Goal: Task Accomplishment & Management: Manage account settings

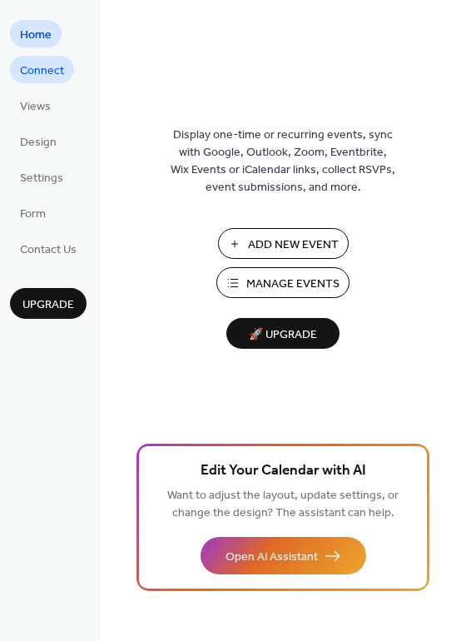
click at [39, 77] on span "Connect" at bounding box center [42, 70] width 44 height 17
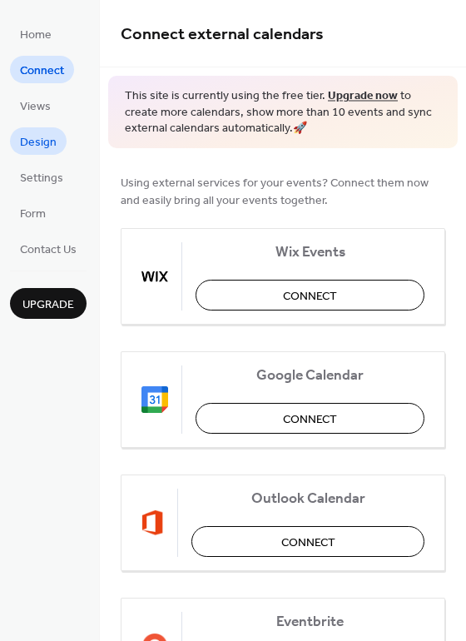
click at [52, 134] on span "Design" at bounding box center [38, 142] width 37 height 17
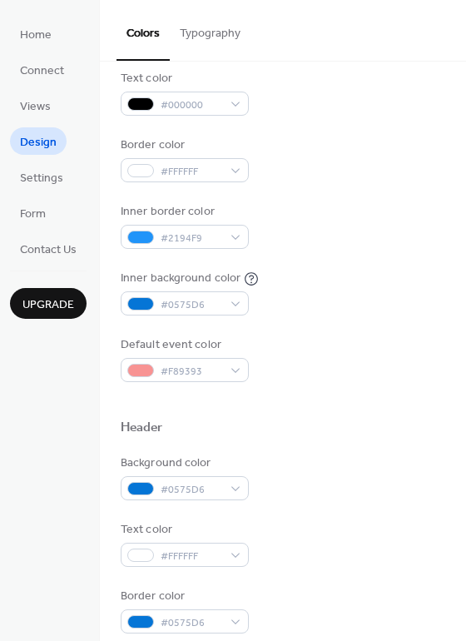
scroll to position [240, 0]
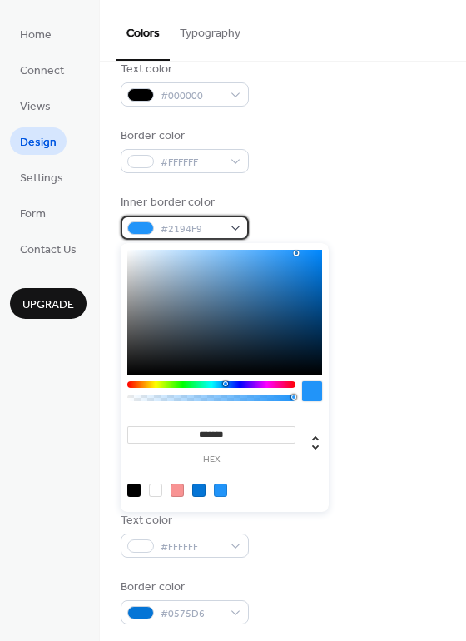
click at [217, 235] on span "#2194F9" at bounding box center [192, 229] width 62 height 17
click at [178, 489] on div at bounding box center [177, 489] width 13 height 13
type input "*******"
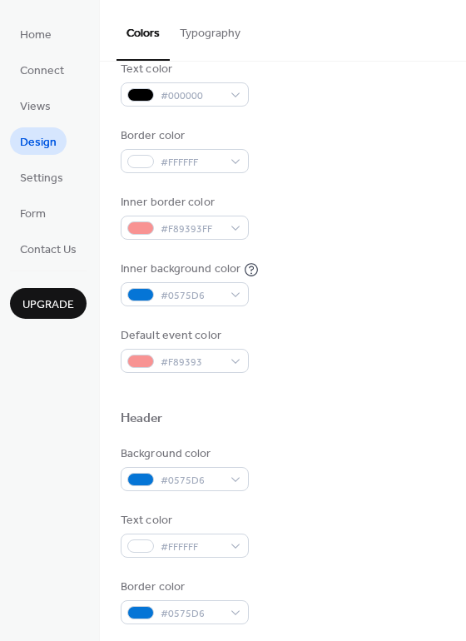
click at [368, 272] on div "Inner background color #0575D6" at bounding box center [283, 283] width 325 height 46
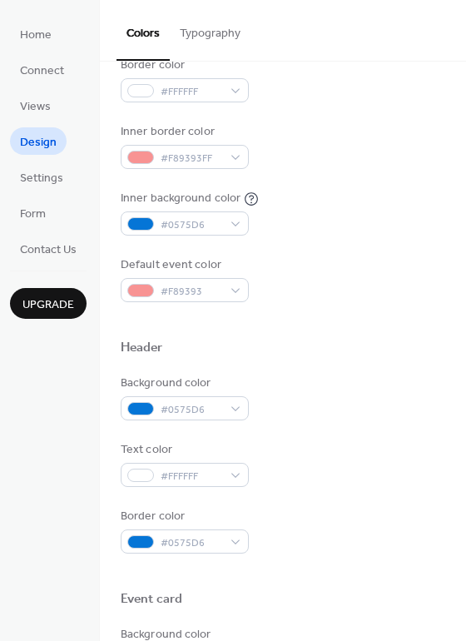
scroll to position [311, 0]
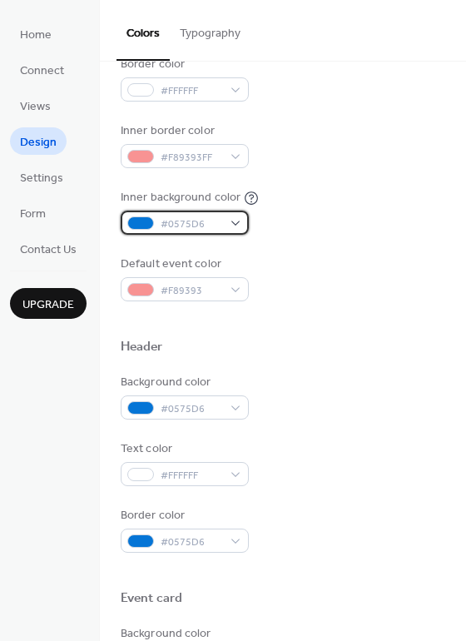
click at [213, 225] on span "#0575D6" at bounding box center [192, 224] width 62 height 17
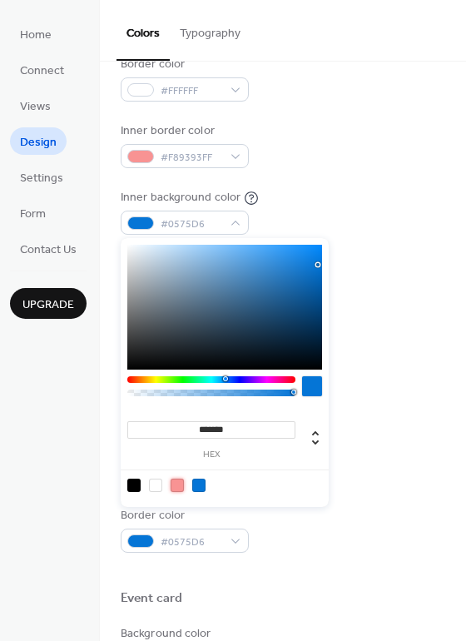
click at [178, 483] on div at bounding box center [177, 484] width 13 height 13
type input "*******"
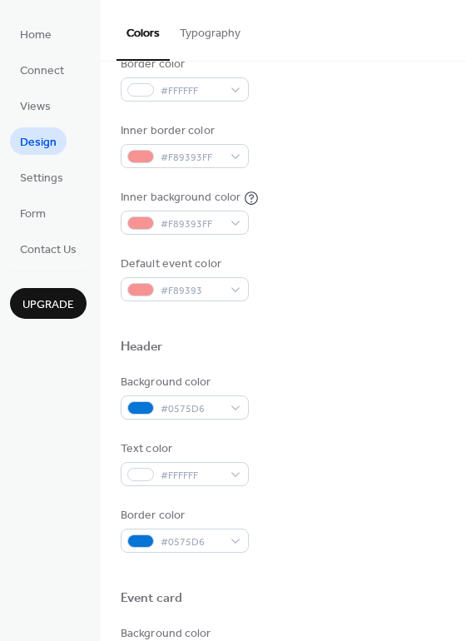
click at [369, 309] on div at bounding box center [283, 319] width 325 height 37
click at [206, 155] on span "#F89393FF" at bounding box center [192, 157] width 62 height 17
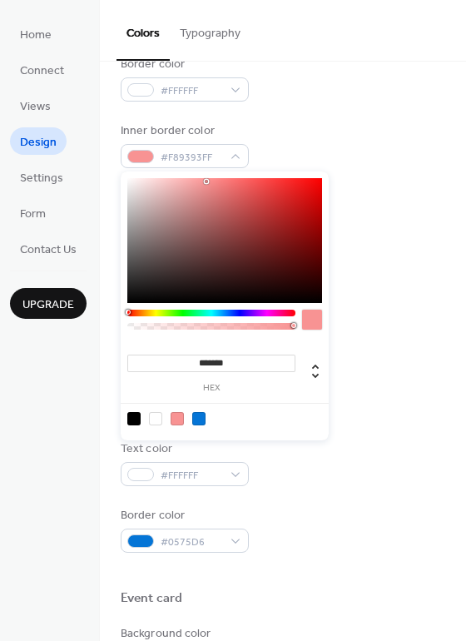
click at [201, 421] on div at bounding box center [198, 418] width 13 height 13
type input "*******"
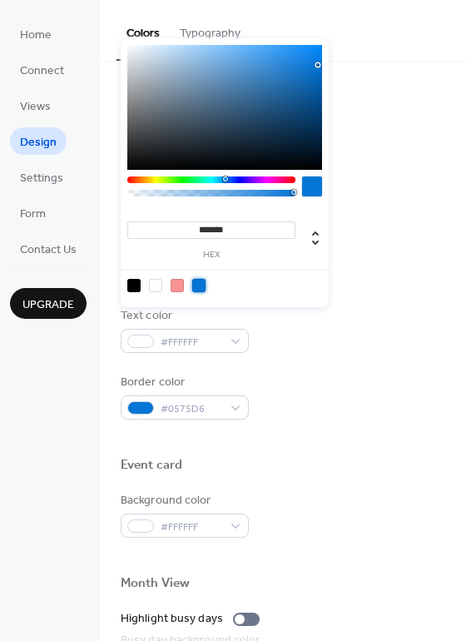
scroll to position [446, 0]
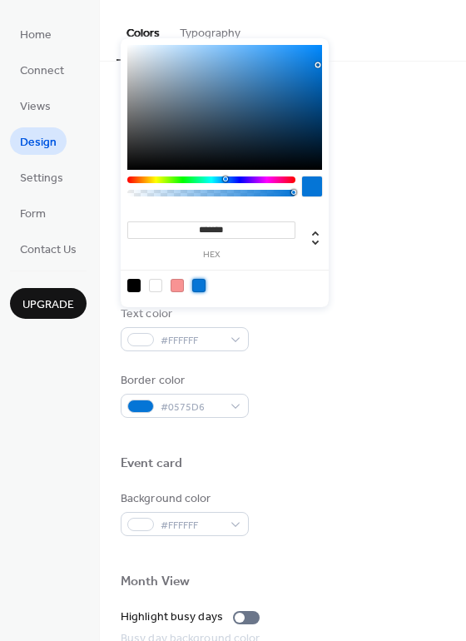
click at [369, 335] on div "Text color #FFFFFF" at bounding box center [283, 328] width 325 height 46
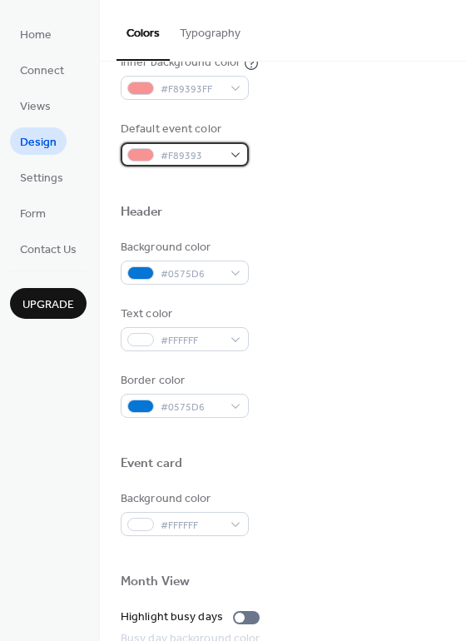
click at [197, 147] on span "#F89393" at bounding box center [192, 155] width 62 height 17
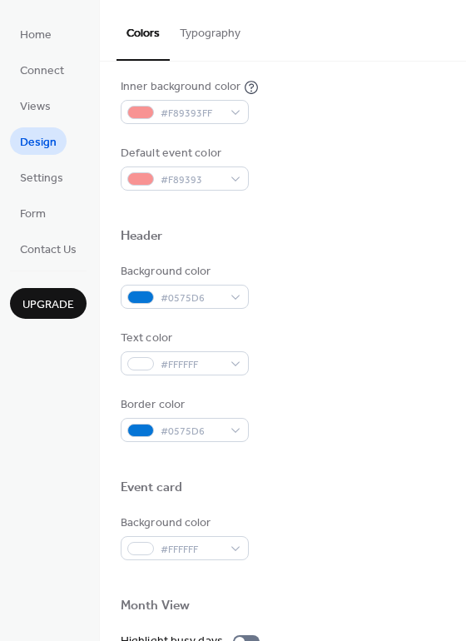
click at [380, 265] on div "Background color #0575D6" at bounding box center [283, 286] width 325 height 46
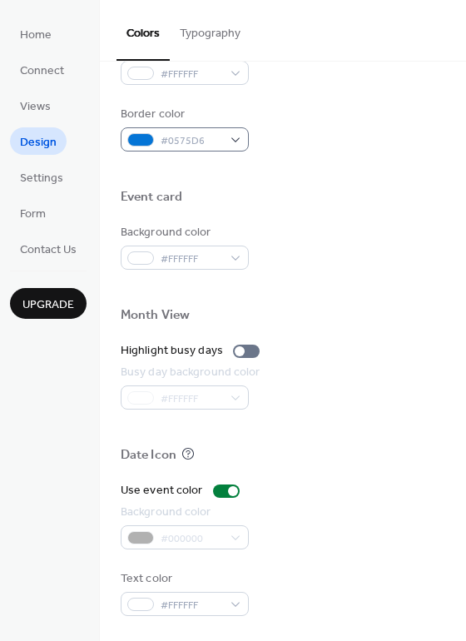
scroll to position [0, 0]
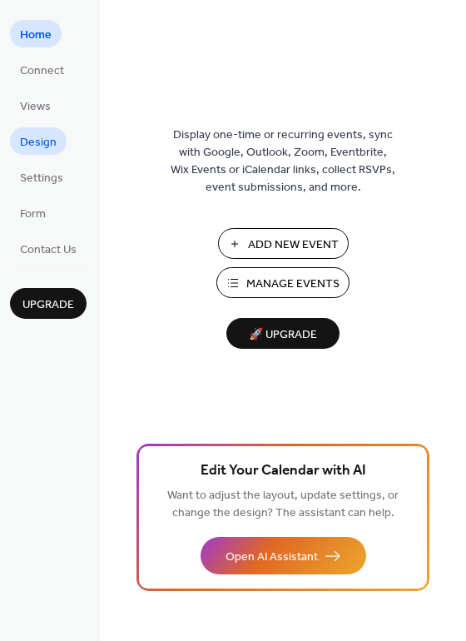
click at [47, 146] on span "Design" at bounding box center [38, 142] width 37 height 17
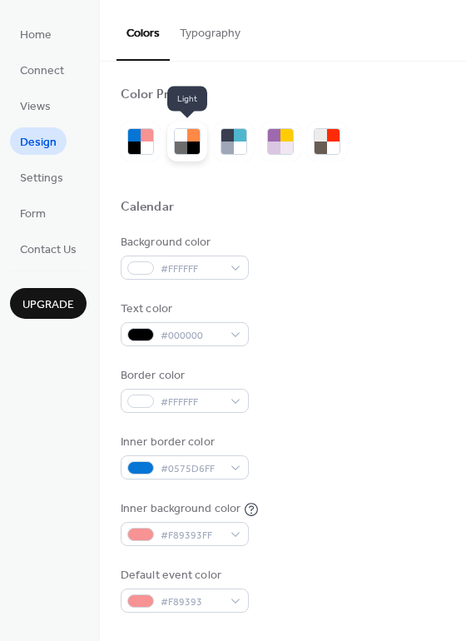
click at [191, 145] on div at bounding box center [193, 147] width 12 height 12
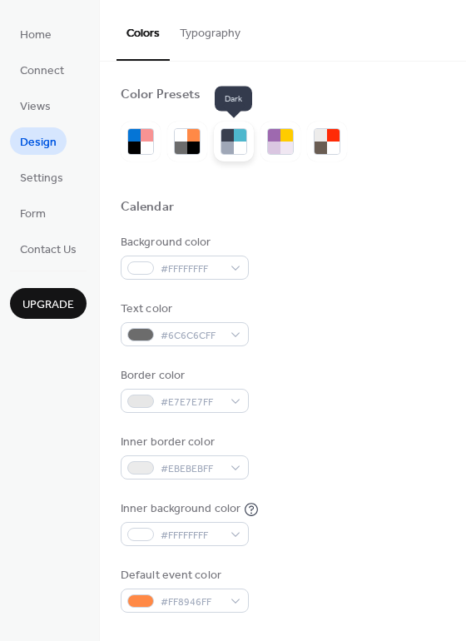
click at [225, 146] on div at bounding box center [227, 147] width 12 height 12
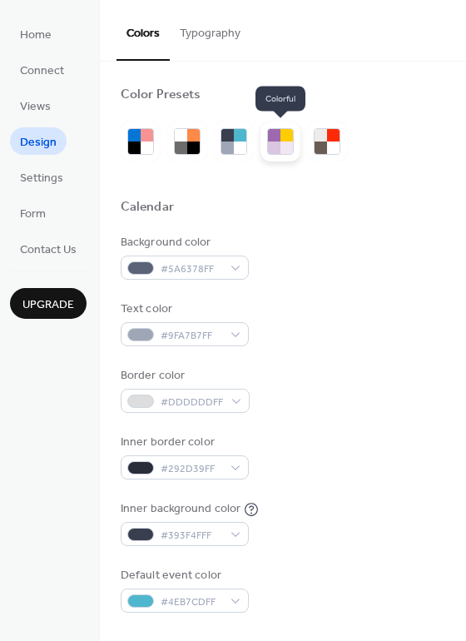
click at [274, 141] on div at bounding box center [274, 147] width 12 height 12
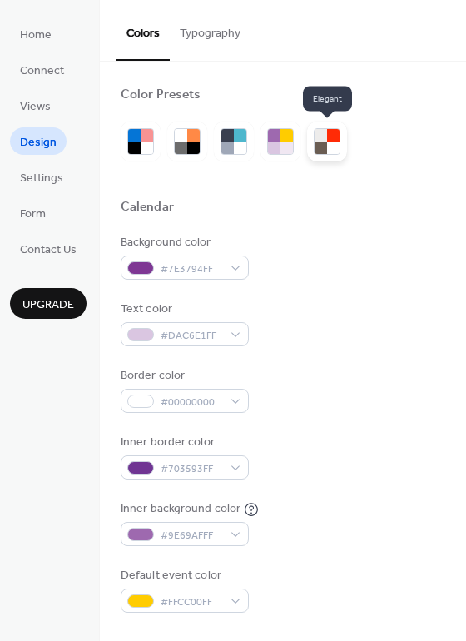
click at [315, 146] on div at bounding box center [321, 147] width 12 height 12
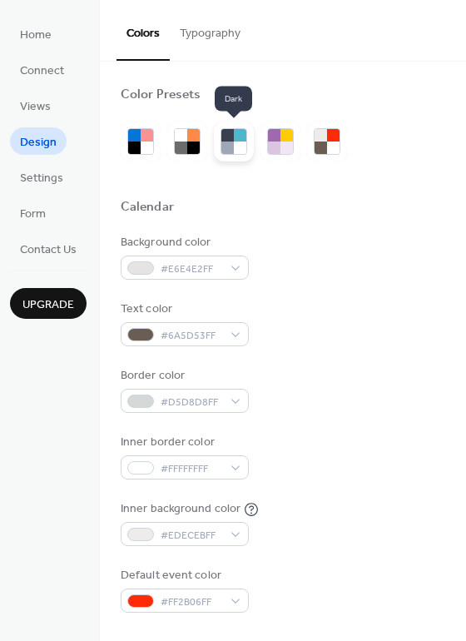
click at [231, 149] on div at bounding box center [227, 147] width 12 height 12
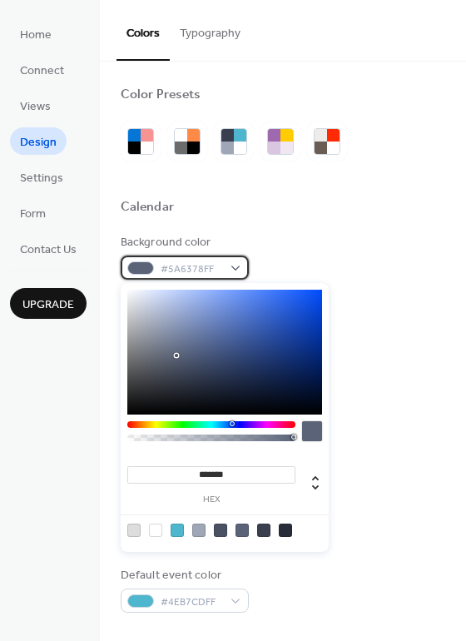
click at [190, 276] on span "#5A6378FF" at bounding box center [192, 268] width 62 height 17
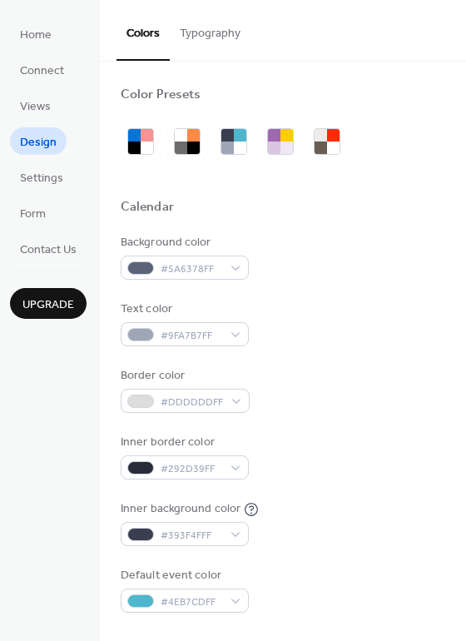
click at [372, 242] on div "Background color #5A6378FF" at bounding box center [283, 257] width 325 height 46
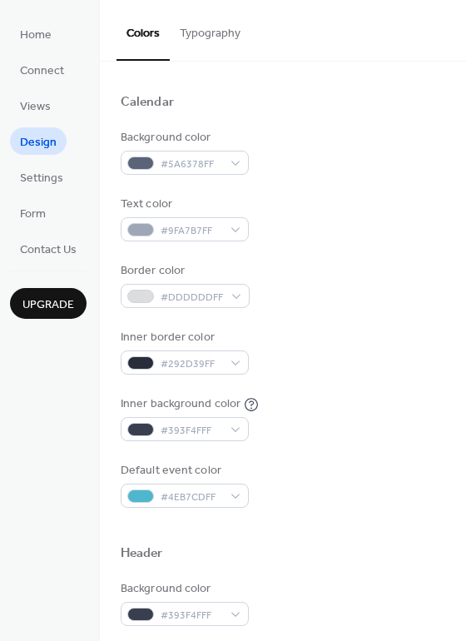
scroll to position [107, 0]
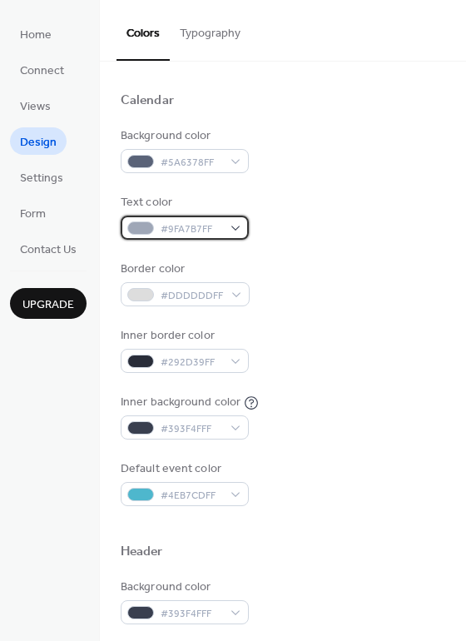
click at [209, 237] on span "#9FA7B7FF" at bounding box center [192, 229] width 62 height 17
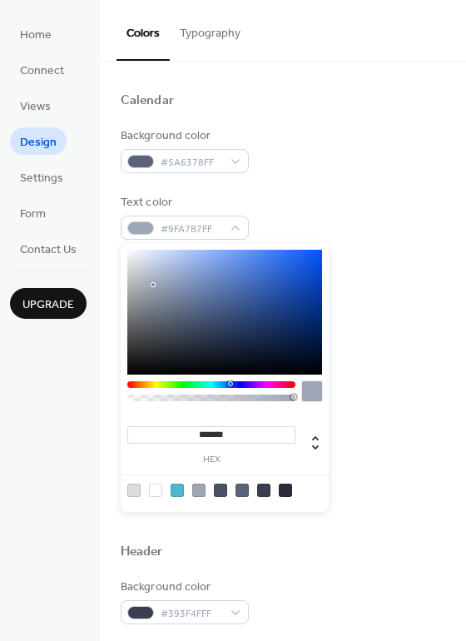
click at [374, 186] on div "Background color #5A6378FF Text color #9FA7B7FF Border color #DDDDDDFF Inner bo…" at bounding box center [283, 316] width 325 height 379
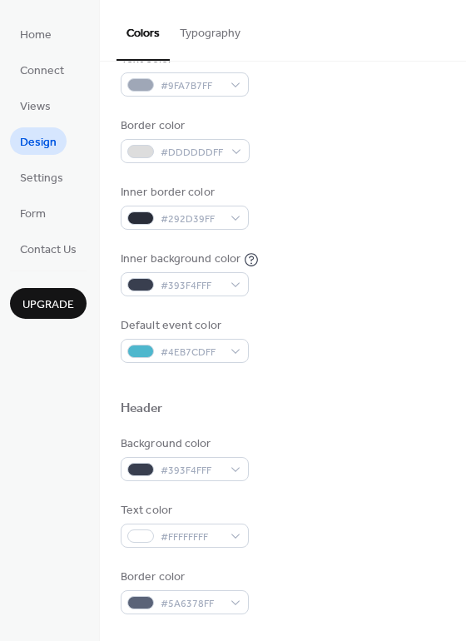
scroll to position [251, 0]
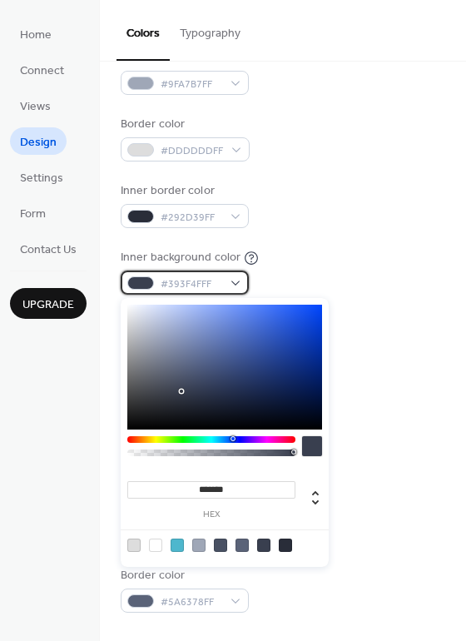
click at [211, 286] on span "#393F4FFF" at bounding box center [192, 283] width 62 height 17
drag, startPoint x: 245, startPoint y: 486, endPoint x: 146, endPoint y: 484, distance: 99.0
click at [146, 484] on input "*******" at bounding box center [211, 489] width 168 height 17
paste input
type input "*******"
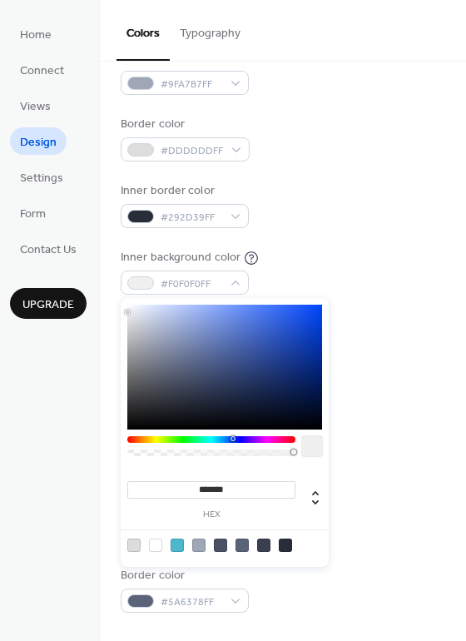
click at [357, 444] on div "Background color #393F4FFF" at bounding box center [283, 457] width 325 height 46
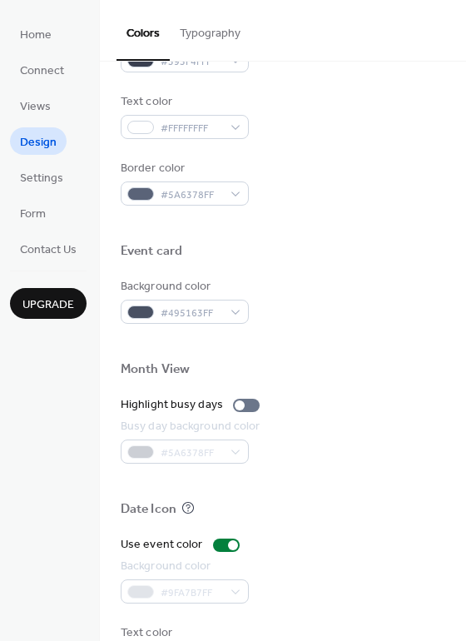
scroll to position [712, 0]
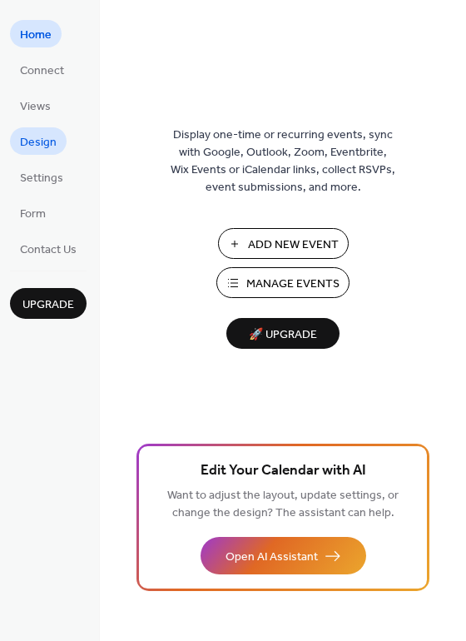
click at [42, 129] on link "Design" at bounding box center [38, 140] width 57 height 27
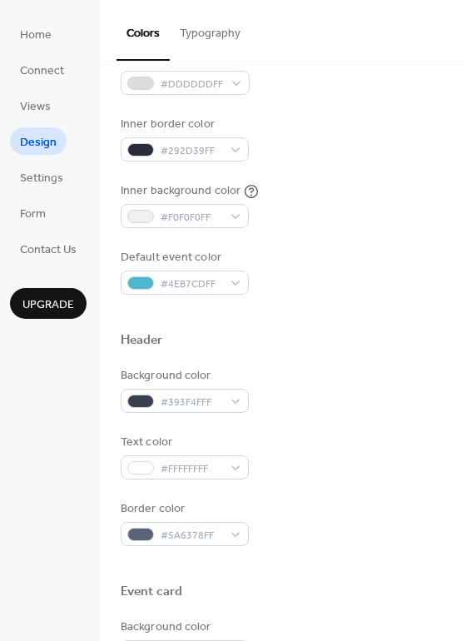
scroll to position [295, 0]
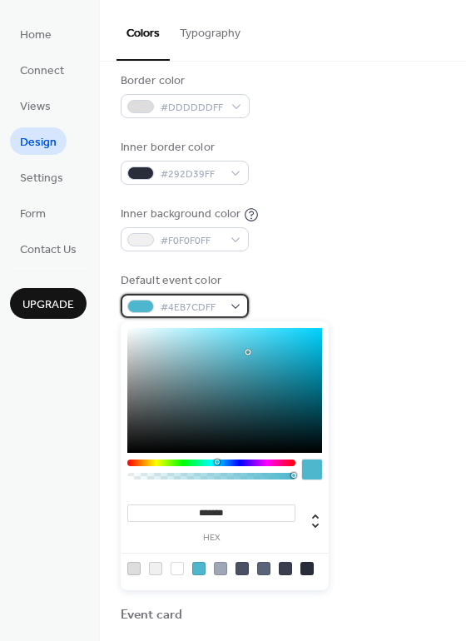
click at [218, 302] on span "#4EB7CDFF" at bounding box center [192, 307] width 62 height 17
click at [389, 262] on div "Background color #5A6378FF Text color #9FA7B7FF Border color #DDDDDDFF Inner bo…" at bounding box center [283, 128] width 325 height 379
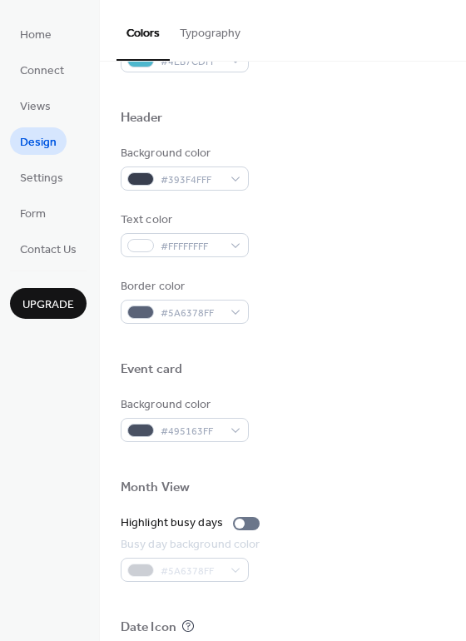
scroll to position [712, 0]
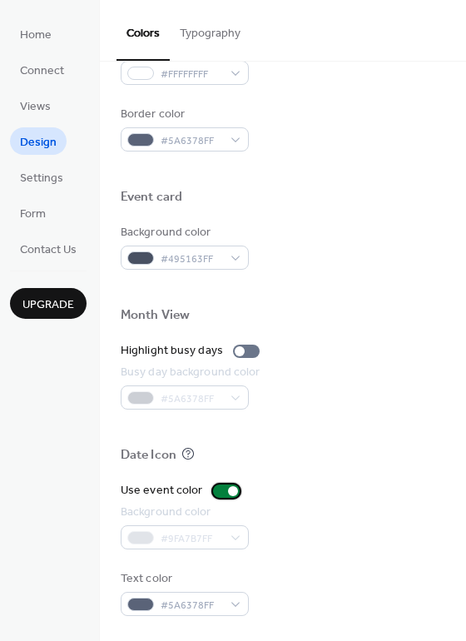
click at [230, 488] on div at bounding box center [233, 491] width 10 height 10
click at [218, 492] on div at bounding box center [220, 491] width 10 height 10
click at [221, 488] on div at bounding box center [226, 490] width 27 height 13
click at [197, 510] on div "Background color" at bounding box center [183, 511] width 125 height 17
click at [213, 494] on div at bounding box center [226, 490] width 27 height 13
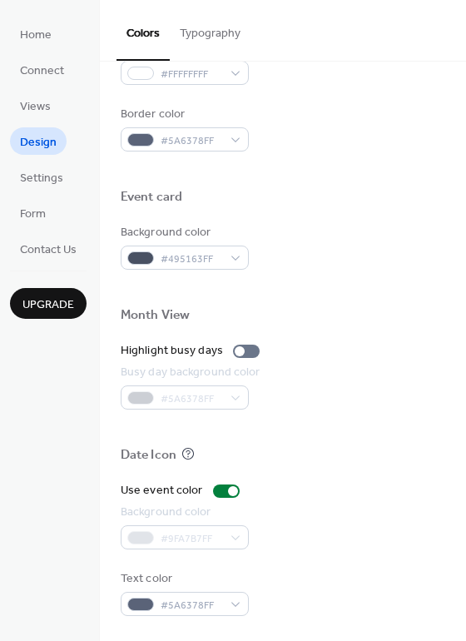
click at [270, 453] on div "Date Icon" at bounding box center [283, 458] width 325 height 22
click at [42, 208] on span "Form" at bounding box center [33, 214] width 26 height 17
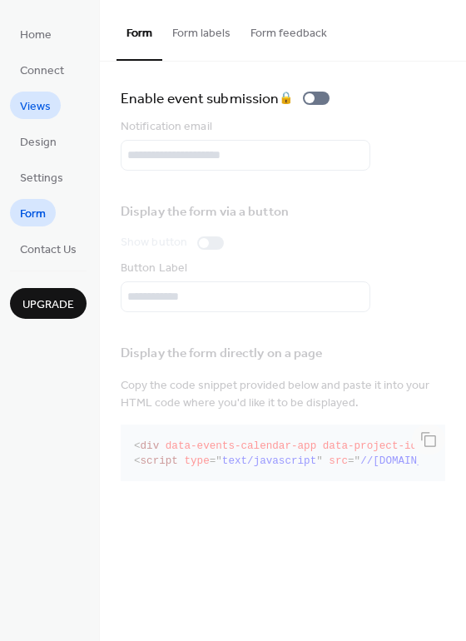
click at [45, 112] on span "Views" at bounding box center [35, 106] width 31 height 17
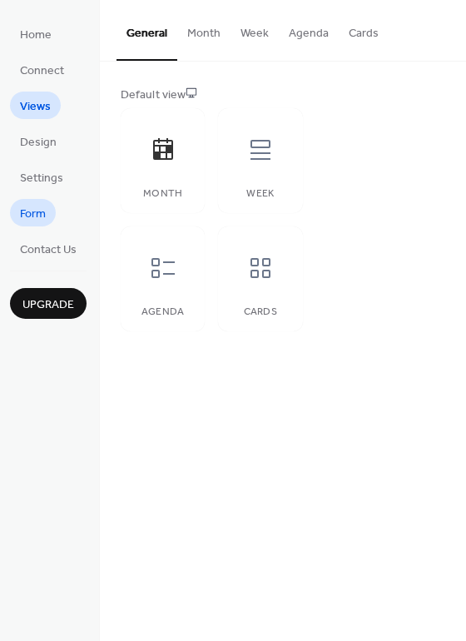
click at [43, 215] on span "Form" at bounding box center [33, 214] width 26 height 17
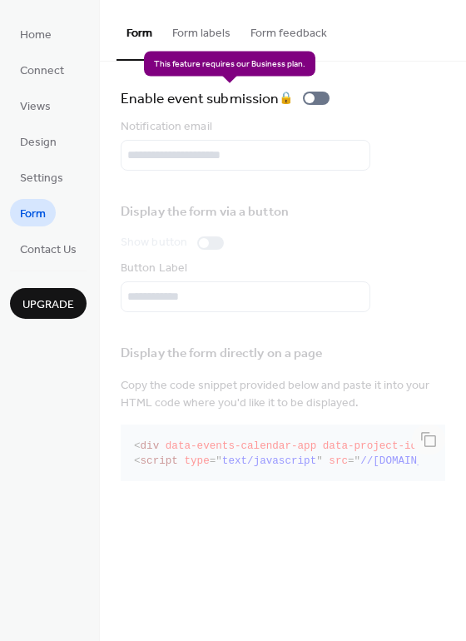
click at [306, 97] on div "Enable event submission 🔒" at bounding box center [229, 98] width 216 height 23
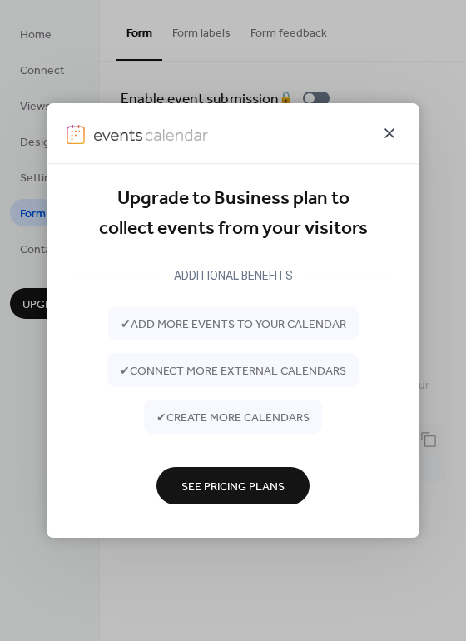
click at [389, 126] on icon at bounding box center [389, 133] width 20 height 20
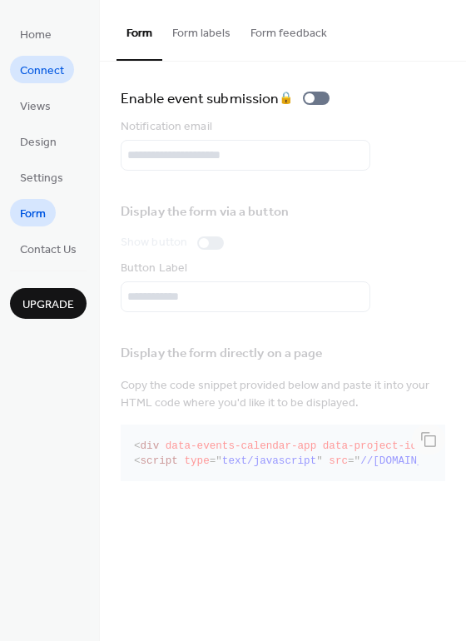
click at [55, 64] on span "Connect" at bounding box center [42, 70] width 44 height 17
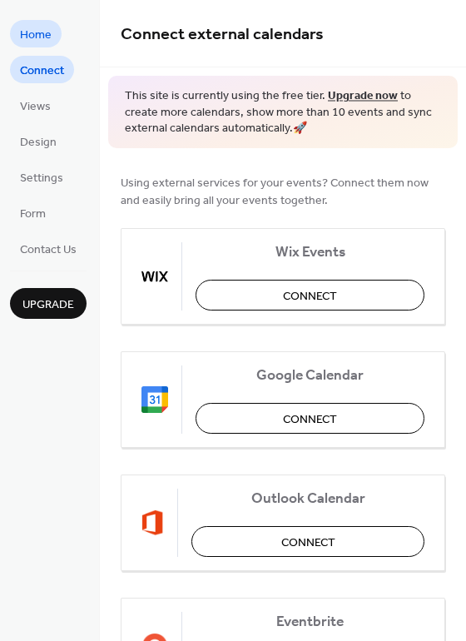
click at [48, 38] on span "Home" at bounding box center [36, 35] width 32 height 17
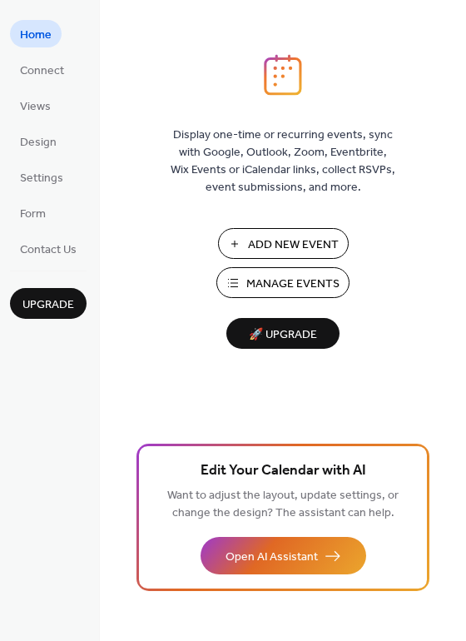
click at [257, 288] on span "Manage Events" at bounding box center [292, 283] width 93 height 17
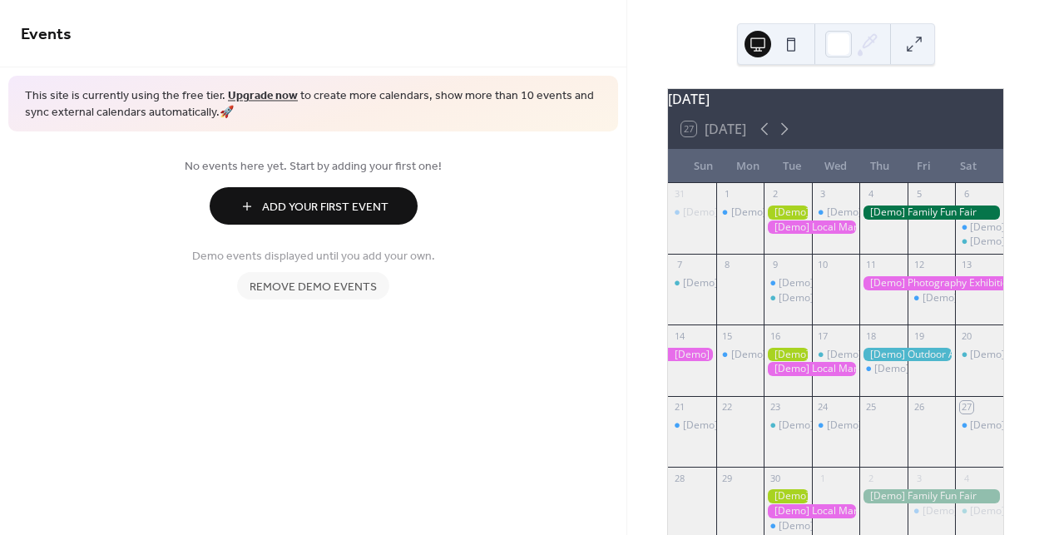
click at [307, 213] on span "Add Your First Event" at bounding box center [325, 207] width 126 height 17
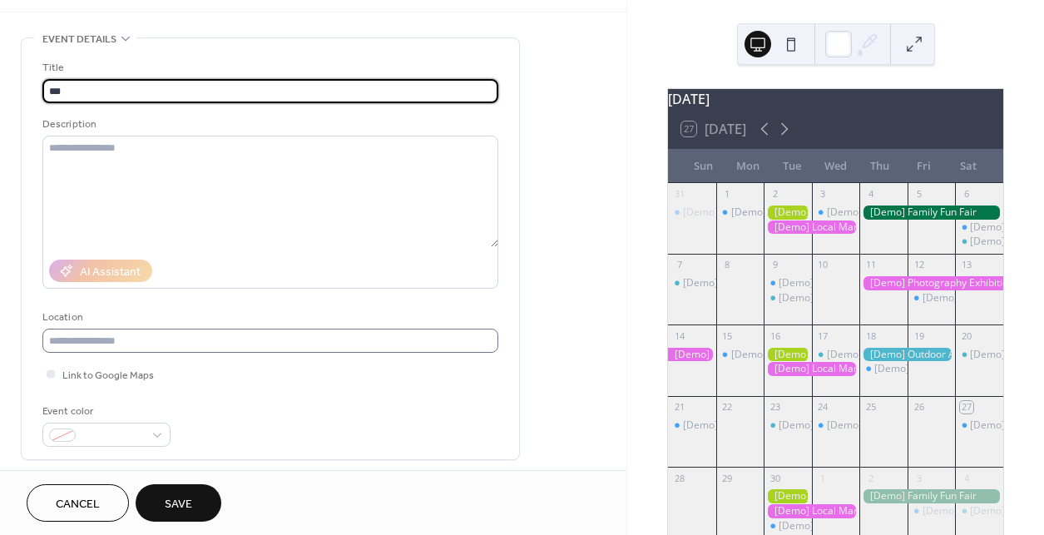
scroll to position [82, 0]
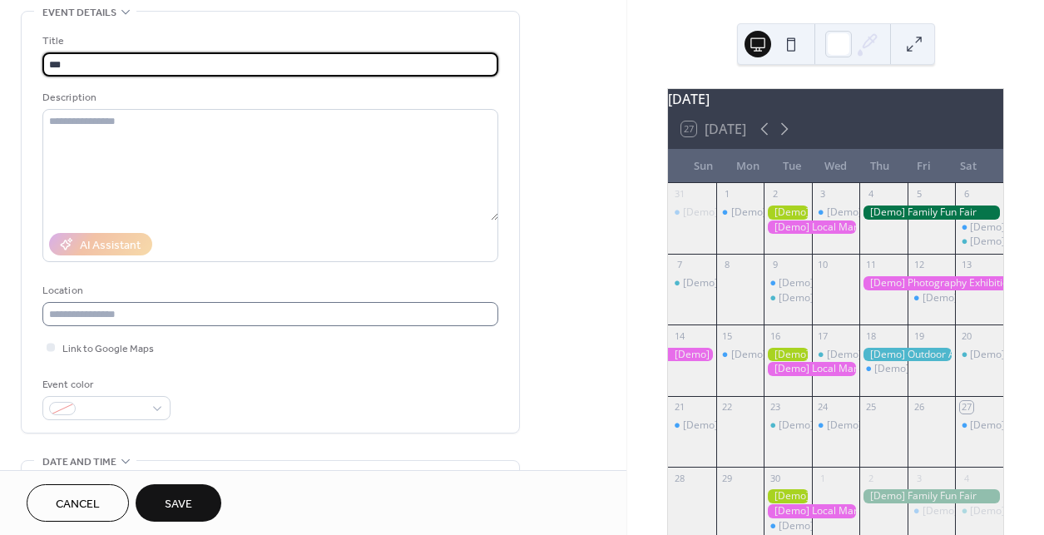
type input "***"
click at [219, 319] on input "text" at bounding box center [270, 314] width 456 height 24
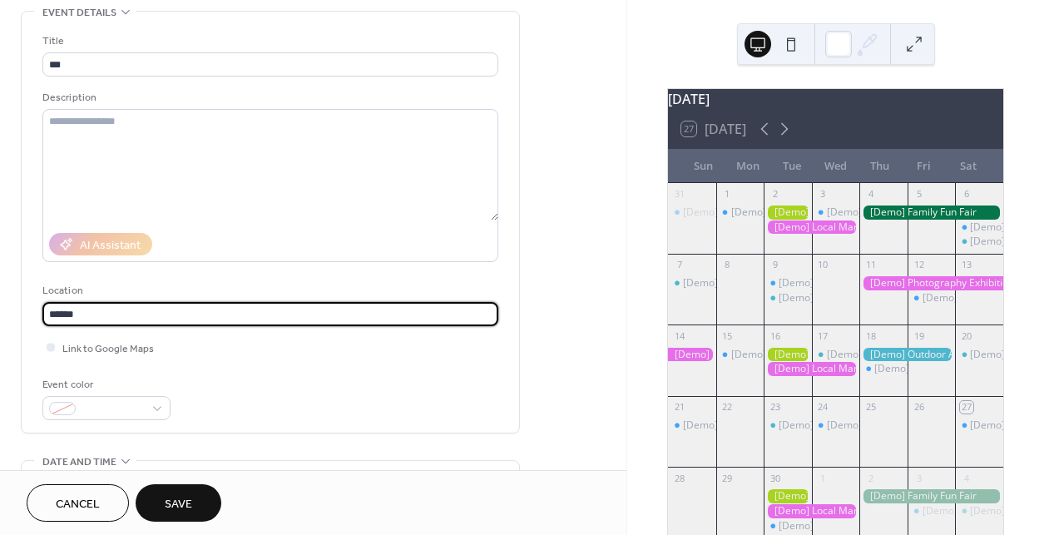
scroll to position [1, 0]
type input "******"
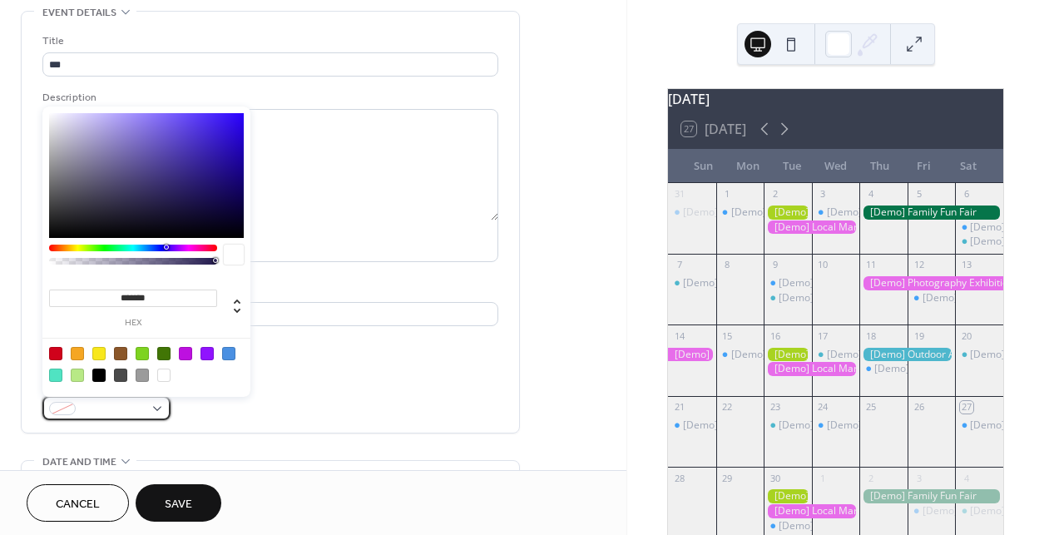
click at [125, 411] on span at bounding box center [113, 409] width 62 height 17
click at [79, 355] on div at bounding box center [77, 353] width 13 height 13
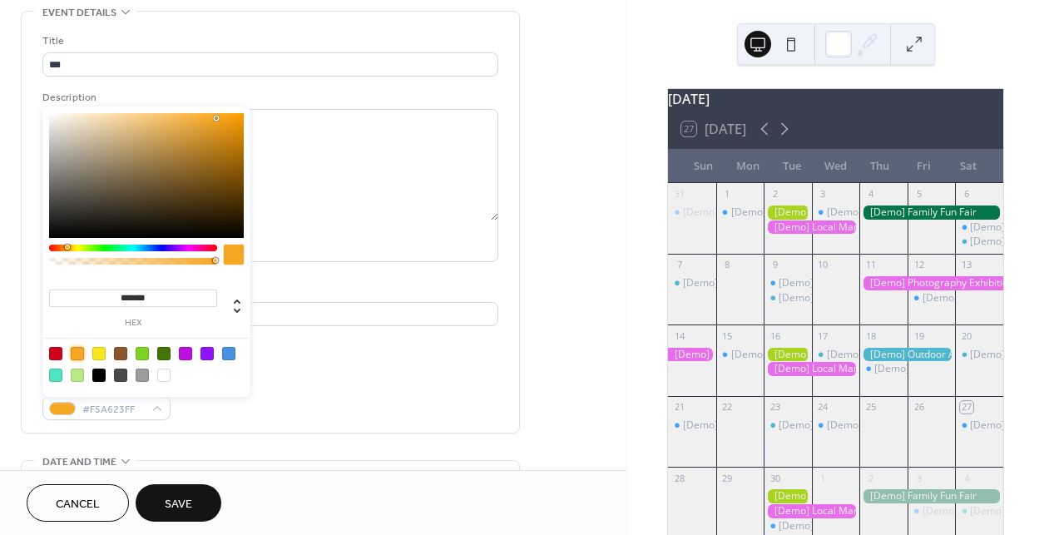
click at [231, 355] on div at bounding box center [228, 353] width 13 height 13
type input "*******"
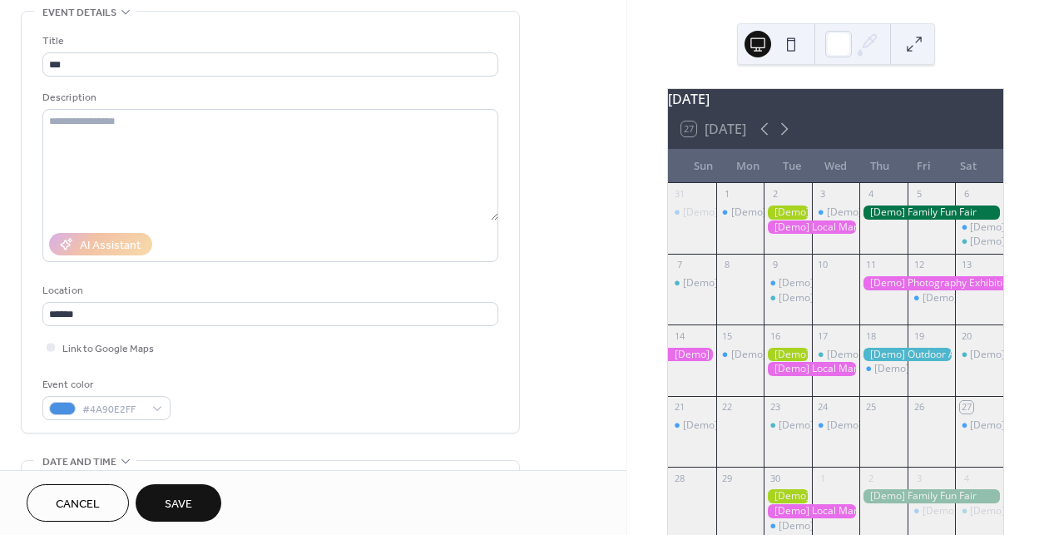
click at [303, 362] on div "Title *** Description AI Assistant Location ****** Link to Google Maps Event co…" at bounding box center [270, 226] width 456 height 388
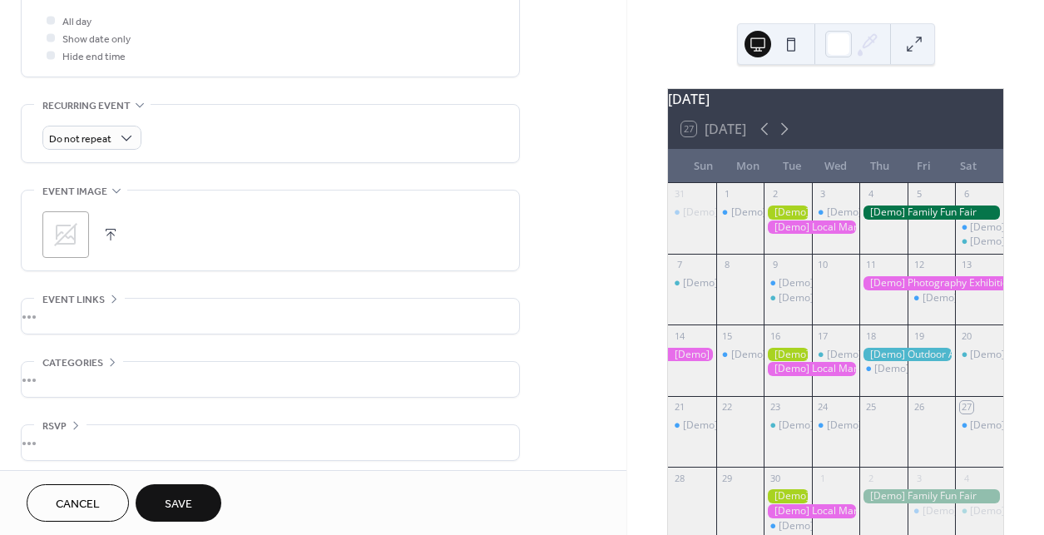
scroll to position [641, 0]
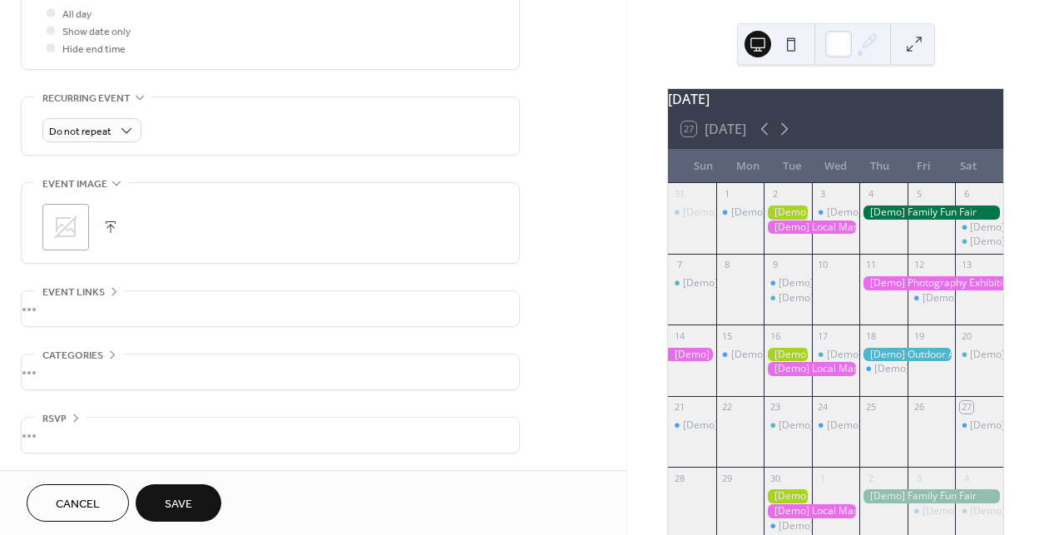
click at [151, 488] on button "Save" at bounding box center [179, 502] width 86 height 37
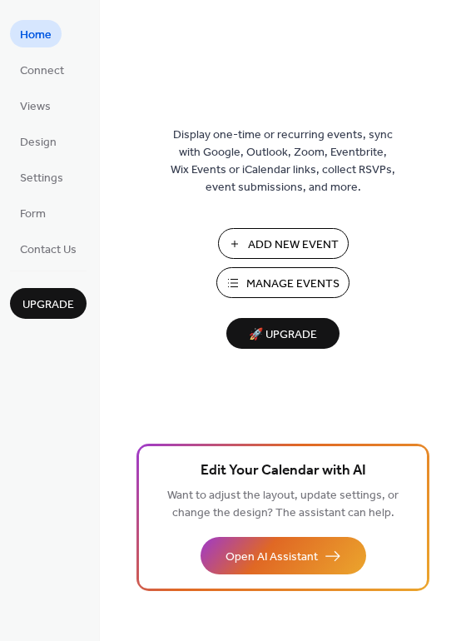
click at [277, 252] on span "Add New Event" at bounding box center [293, 244] width 91 height 17
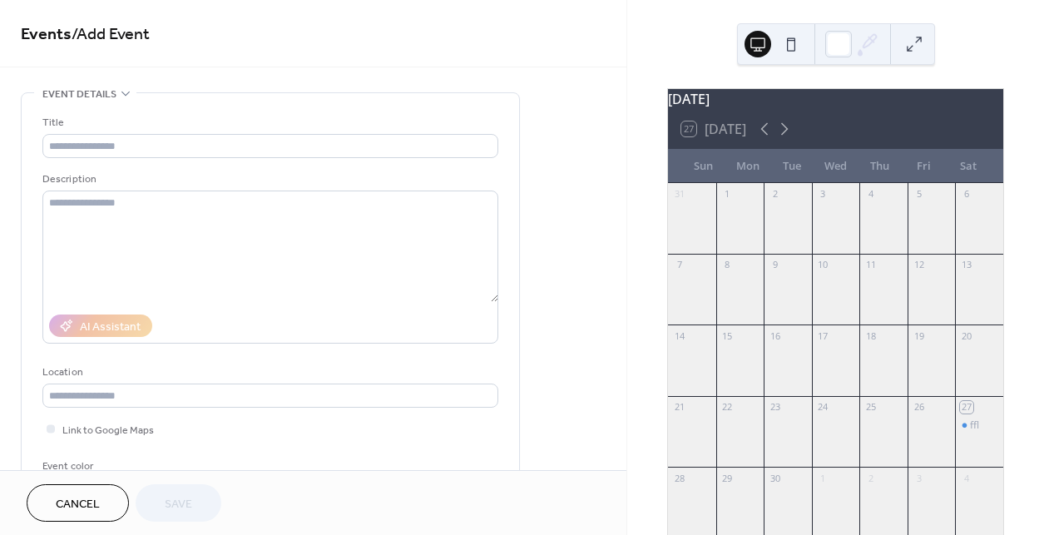
click at [82, 506] on span "Cancel" at bounding box center [78, 504] width 44 height 17
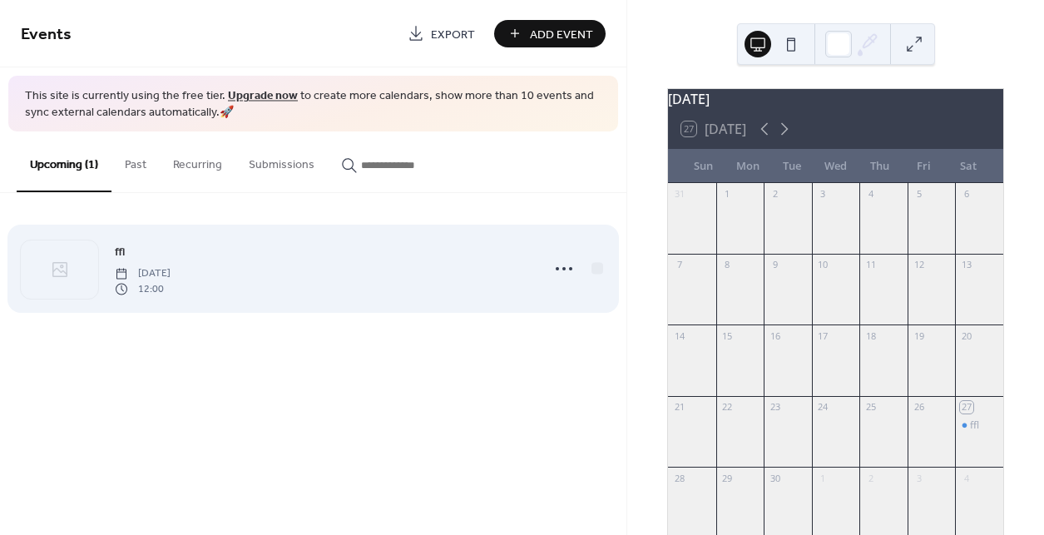
click at [171, 270] on span "[DATE]" at bounding box center [143, 273] width 56 height 15
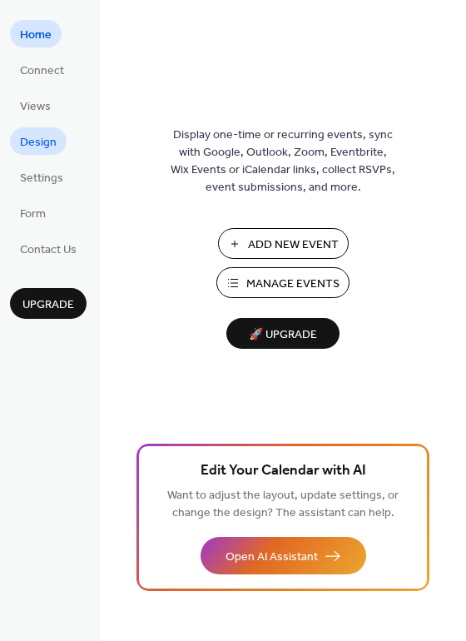
click at [47, 151] on span "Design" at bounding box center [38, 142] width 37 height 17
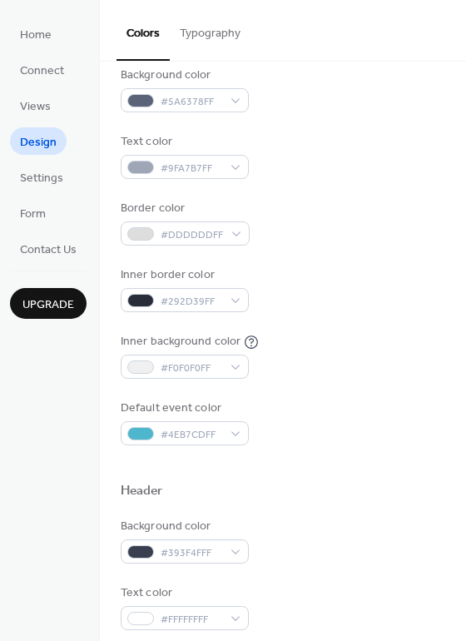
scroll to position [191, 0]
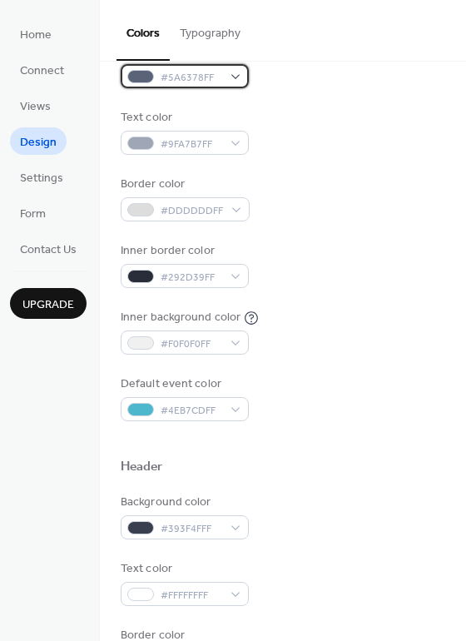
click at [175, 81] on span "#5A6378FF" at bounding box center [192, 77] width 62 height 17
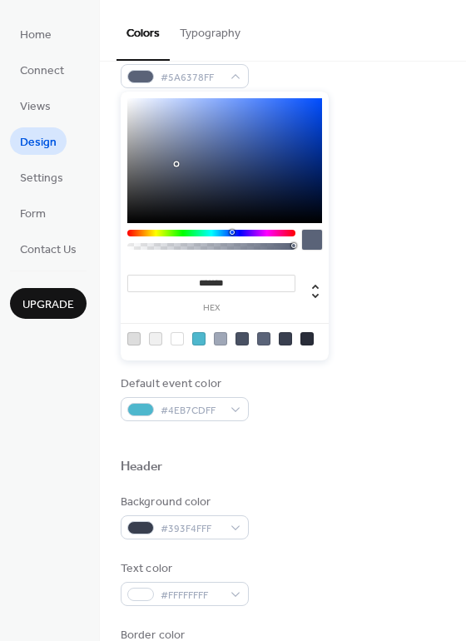
drag, startPoint x: 244, startPoint y: 284, endPoint x: 166, endPoint y: 282, distance: 78.2
click at [166, 282] on input "*******" at bounding box center [211, 283] width 168 height 17
paste input
type input "*******"
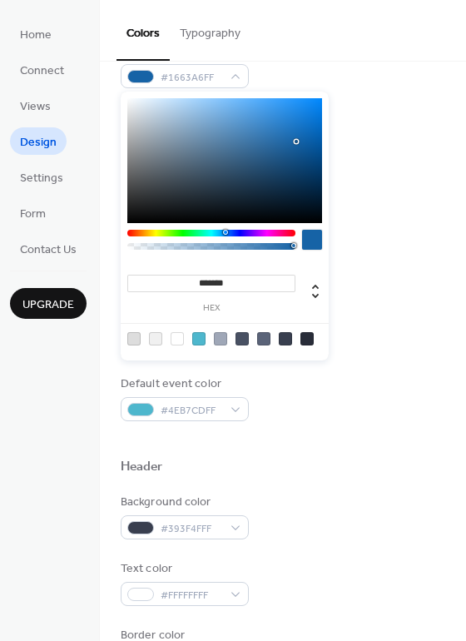
click at [419, 399] on div "Default event color #4EB7CDFF" at bounding box center [283, 398] width 325 height 46
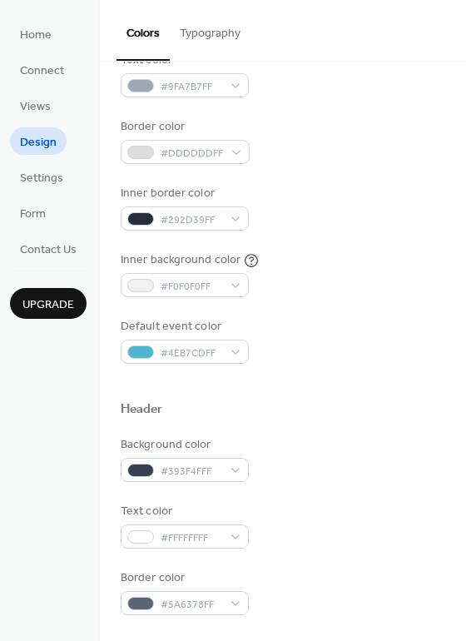
scroll to position [250, 0]
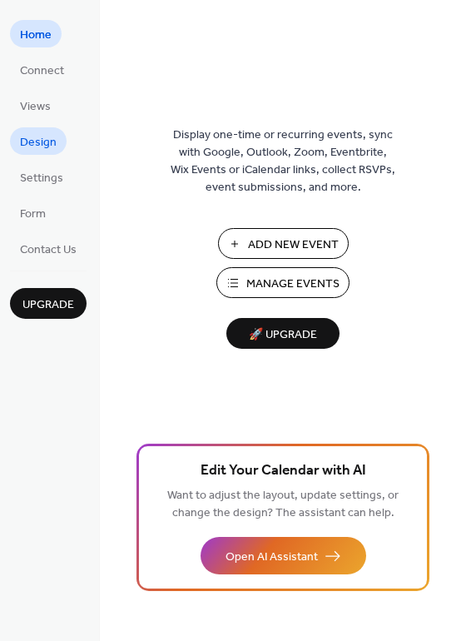
click at [51, 135] on span "Design" at bounding box center [38, 142] width 37 height 17
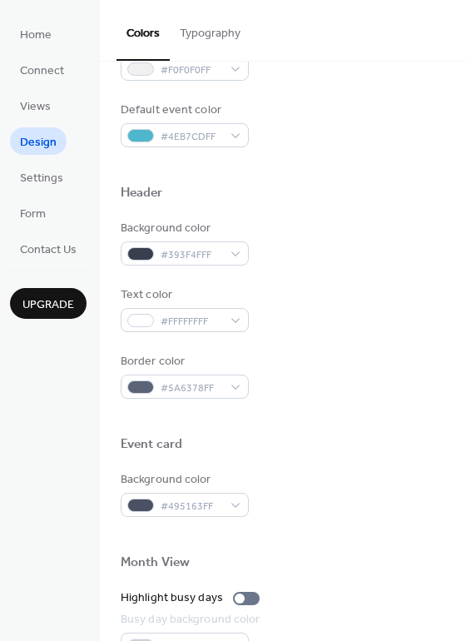
scroll to position [473, 0]
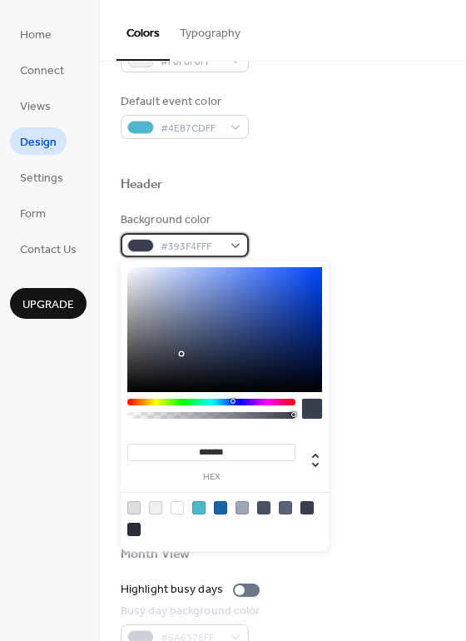
click at [202, 252] on span "#393F4FFF" at bounding box center [192, 246] width 62 height 17
drag, startPoint x: 232, startPoint y: 450, endPoint x: 151, endPoint y: 449, distance: 81.6
click at [151, 449] on input "*******" at bounding box center [211, 452] width 168 height 17
paste input
type input "*******"
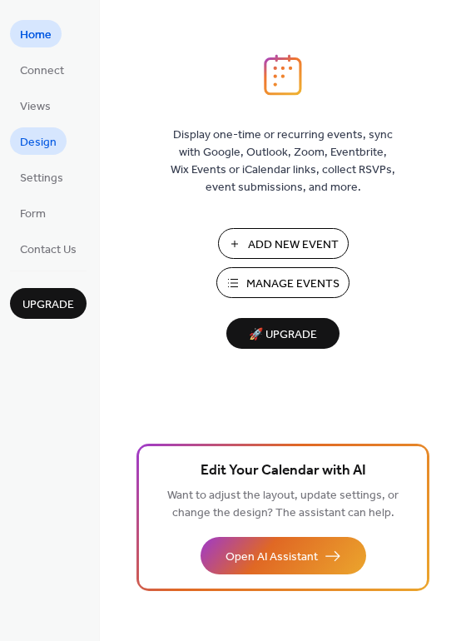
click at [48, 141] on span "Design" at bounding box center [38, 142] width 37 height 17
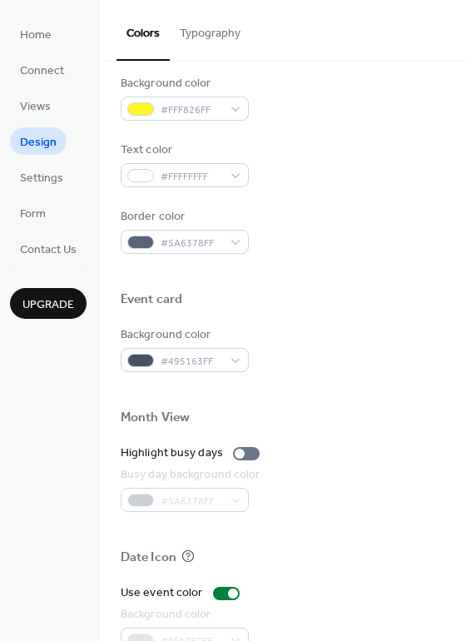
scroll to position [624, 0]
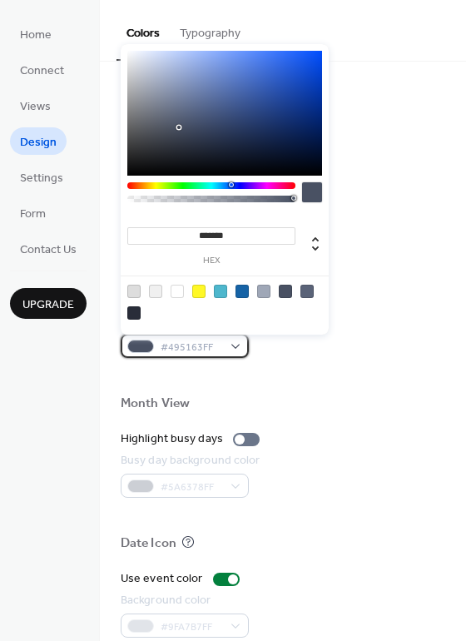
click at [185, 352] on span "#495163FF" at bounding box center [192, 347] width 62 height 17
drag, startPoint x: 240, startPoint y: 235, endPoint x: 119, endPoint y: 235, distance: 120.7
click at [119, 235] on body "Home Connect Views Design Settings Form Contact Us Upgrade Design Upgrade Color…" at bounding box center [233, 320] width 466 height 641
paste input
type input "*******"
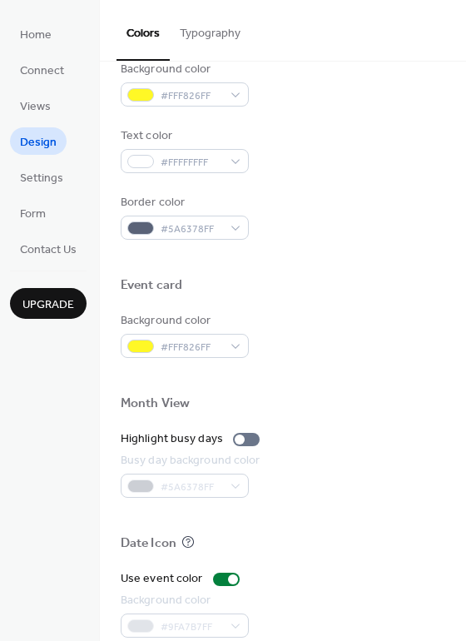
click at [403, 269] on div at bounding box center [283, 258] width 325 height 37
